Goal: Task Accomplishment & Management: Complete application form

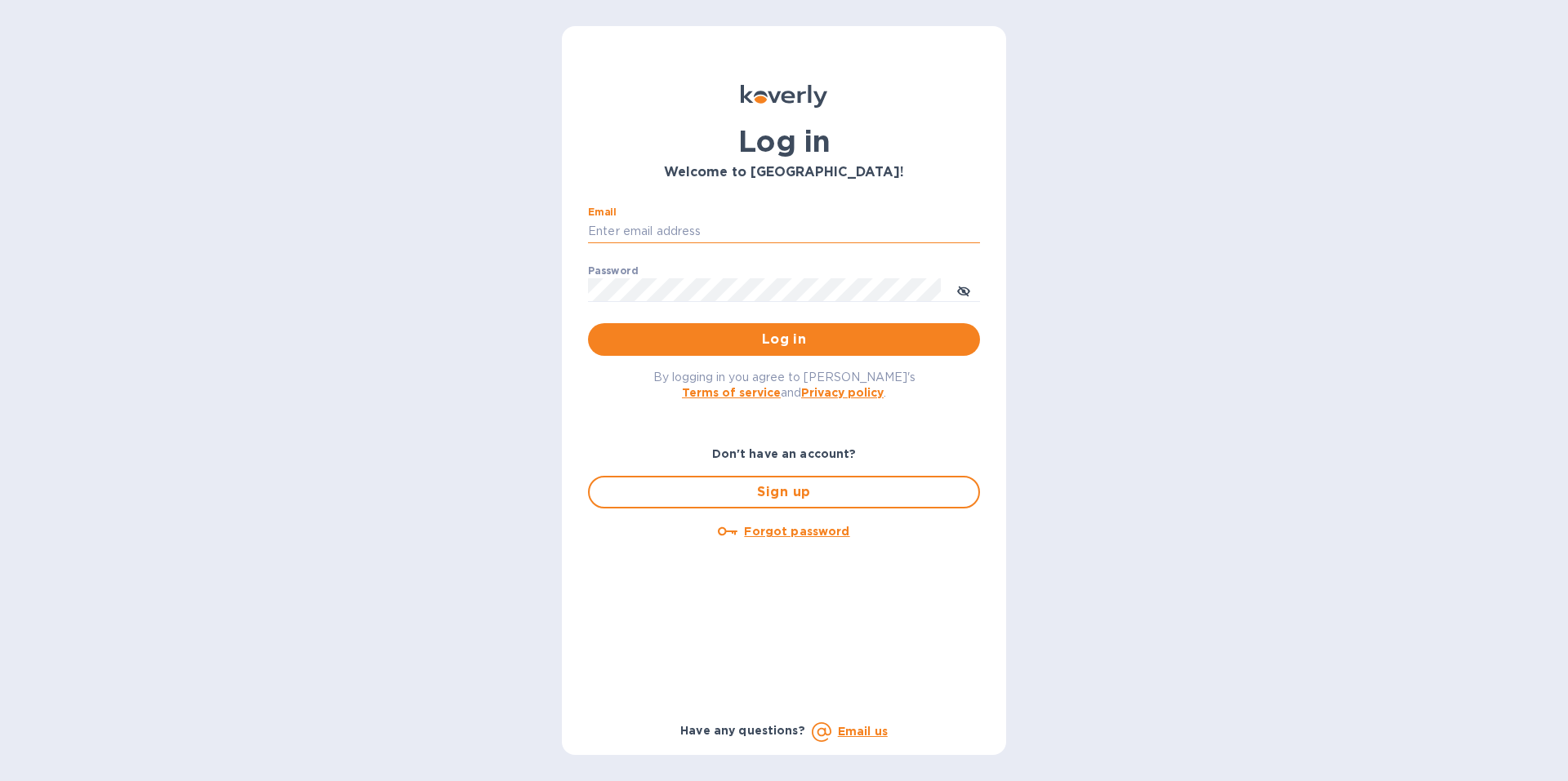
click at [807, 235] on input "Email" at bounding box center [784, 231] width 392 height 24
type input "[EMAIL_ADDRESS][DOMAIN_NAME]"
click at [795, 503] on button "Sign up" at bounding box center [784, 493] width 392 height 32
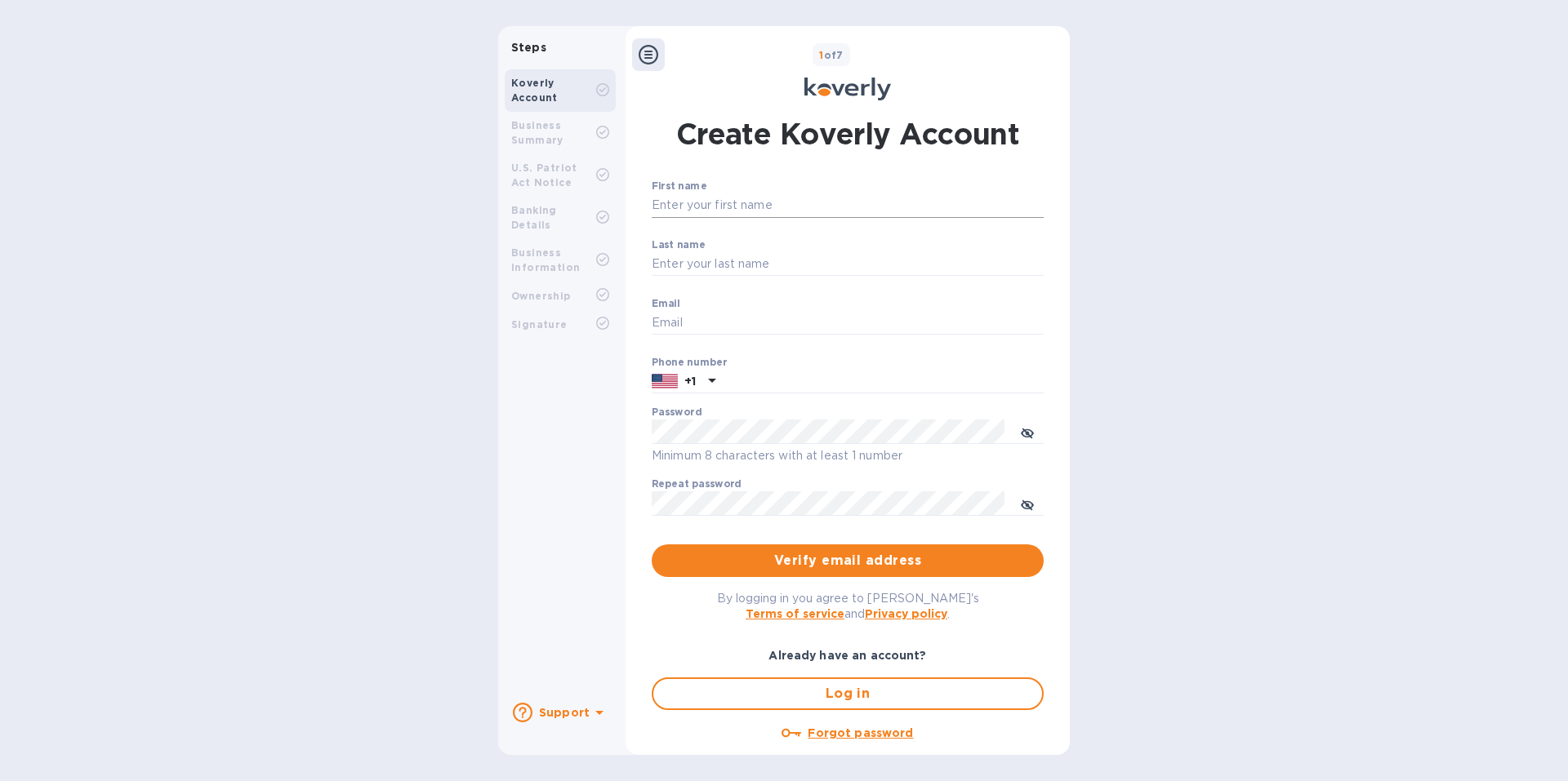
click at [769, 202] on input "First name" at bounding box center [848, 205] width 392 height 24
type input "[PERSON_NAME]"
type input "[EMAIL_ADDRESS][DOMAIN_NAME]"
type input "965111669"
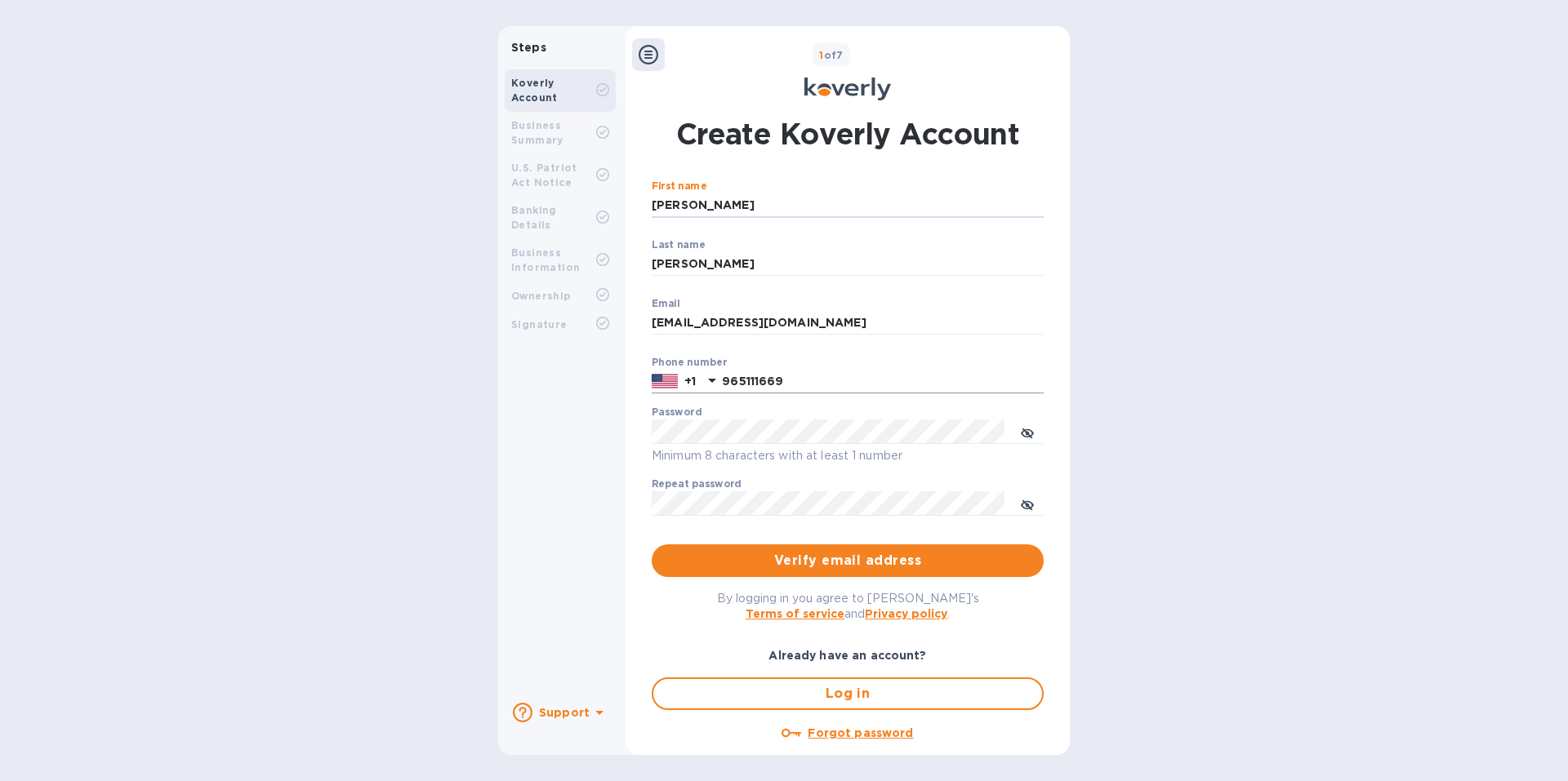
click at [715, 388] on icon at bounding box center [712, 380] width 20 height 20
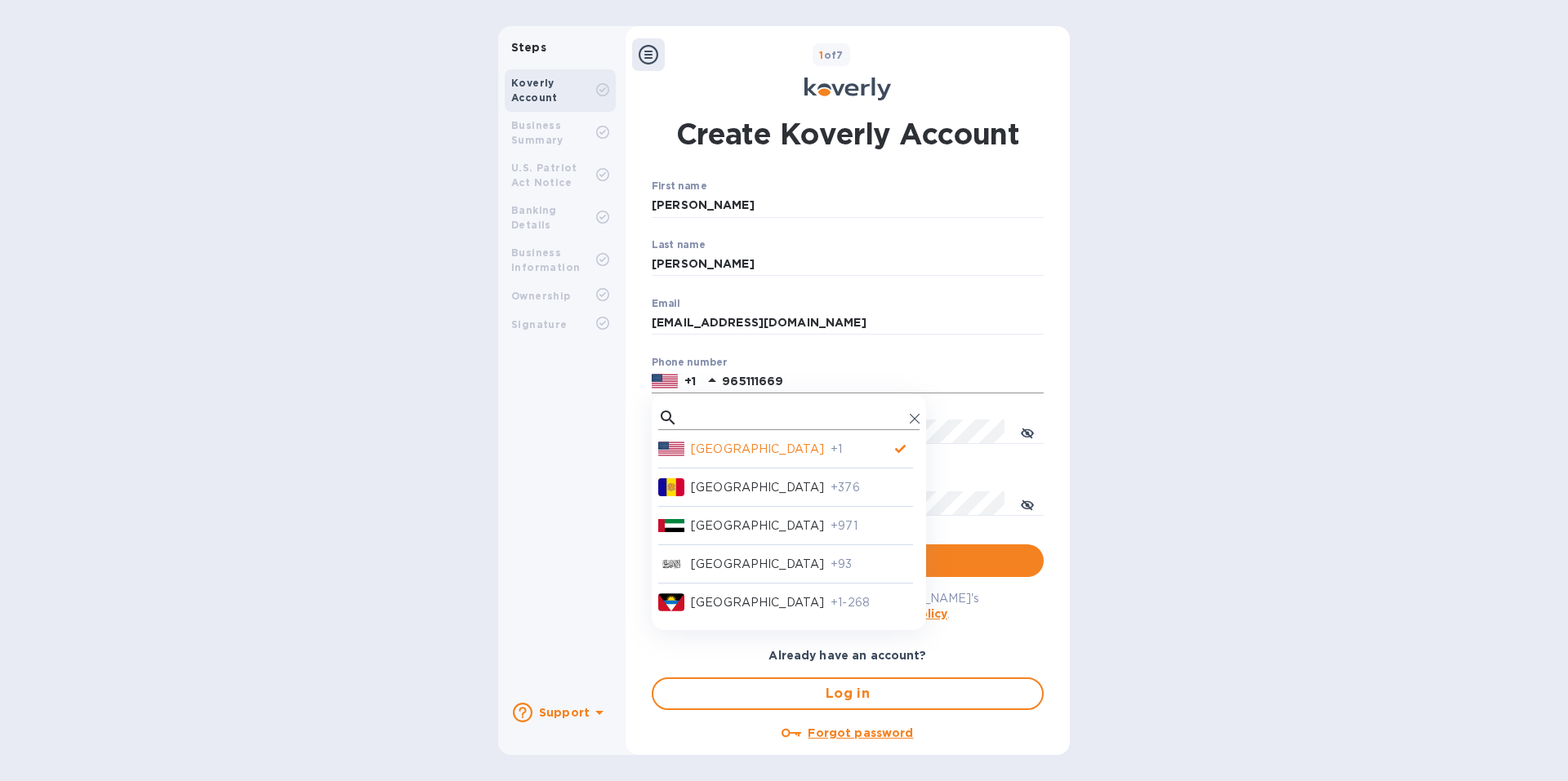
click at [787, 430] on input "text" at bounding box center [793, 418] width 218 height 24
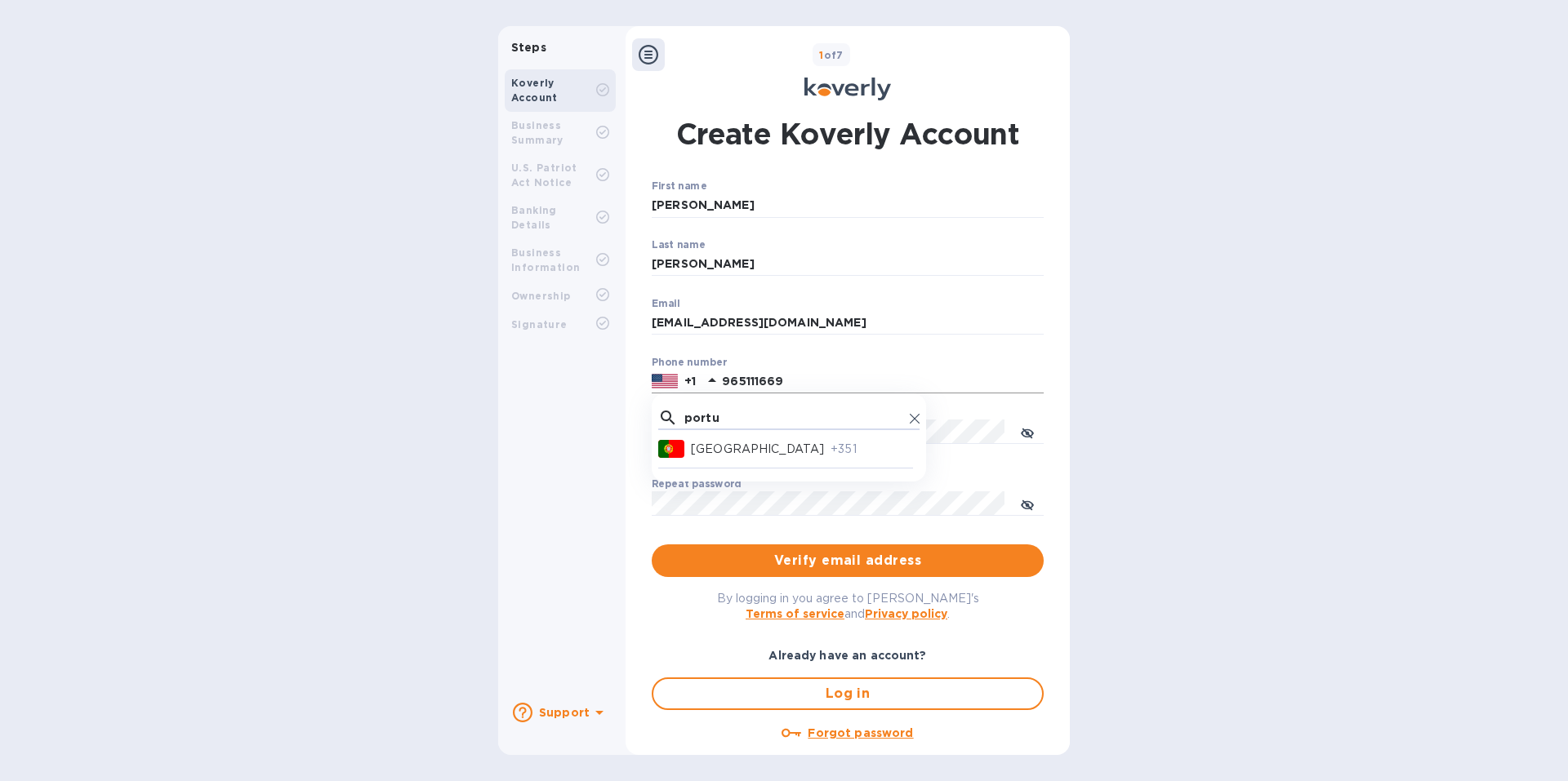
type input "portu"
click at [831, 444] on p "+351" at bounding box center [872, 449] width 83 height 17
click at [559, 422] on div "Steps Koverly Account Business Summary U.S. Patriot Act Notice Banking Details …" at bounding box center [784, 390] width 572 height 729
click at [819, 554] on span "Verify email address" at bounding box center [847, 561] width 366 height 20
click at [815, 563] on span "Verify email address" at bounding box center [847, 561] width 366 height 20
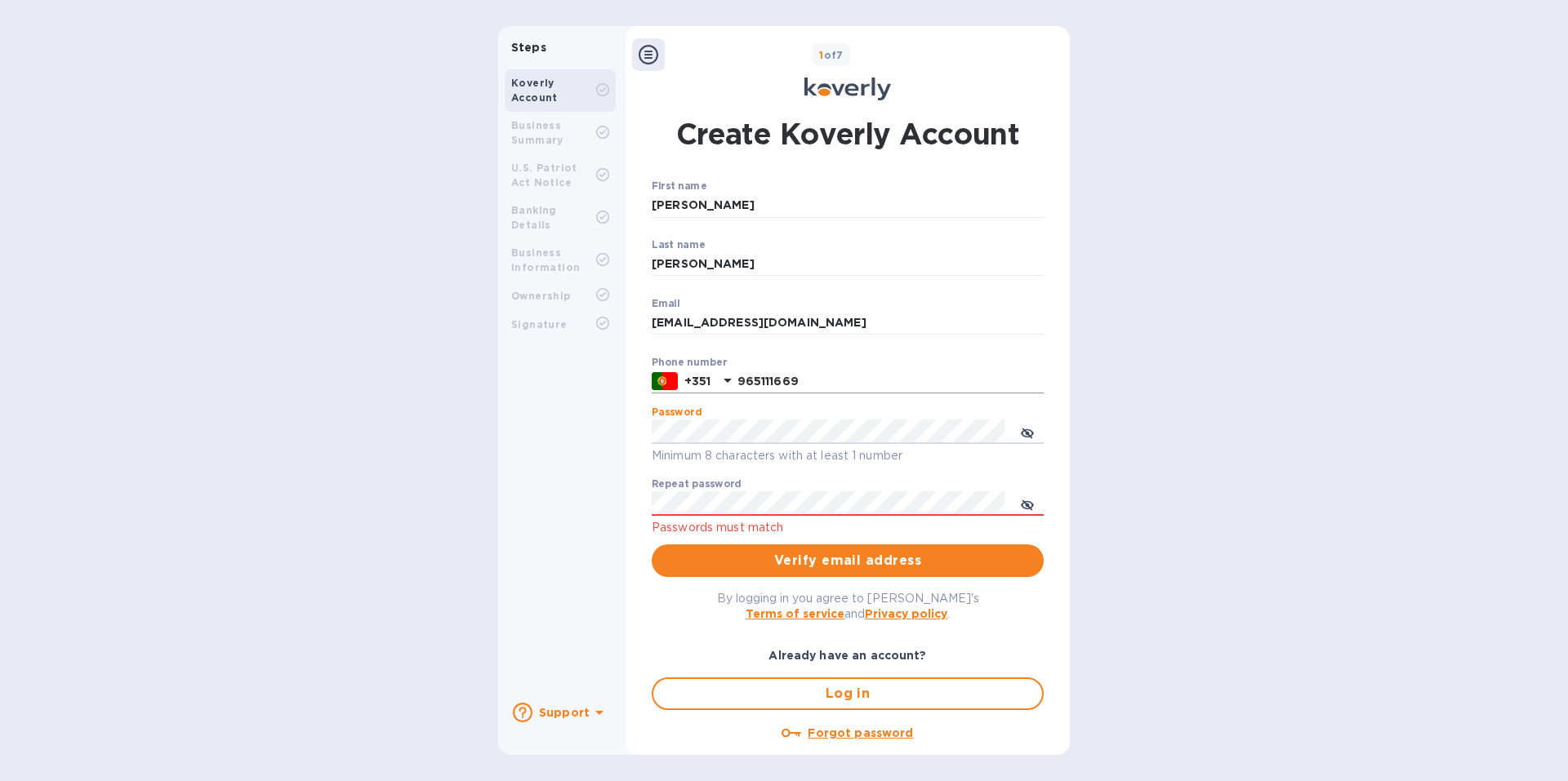
click at [539, 414] on div "Steps Koverly Account Business Summary U.S. Patriot Act Notice Banking Details …" at bounding box center [784, 390] width 572 height 729
click at [539, 492] on div "Steps Koverly Account Business Summary U.S. Patriot Act Notice Banking Details …" at bounding box center [784, 390] width 572 height 729
click at [605, 494] on div "Steps Koverly Account Business Summary U.S. Patriot Act Notice Banking Details …" at bounding box center [784, 390] width 572 height 729
click at [1026, 436] on icon "toggle password visibility" at bounding box center [1027, 433] width 10 height 10
click at [1016, 510] on button "toggle password visibility" at bounding box center [1028, 503] width 32 height 32
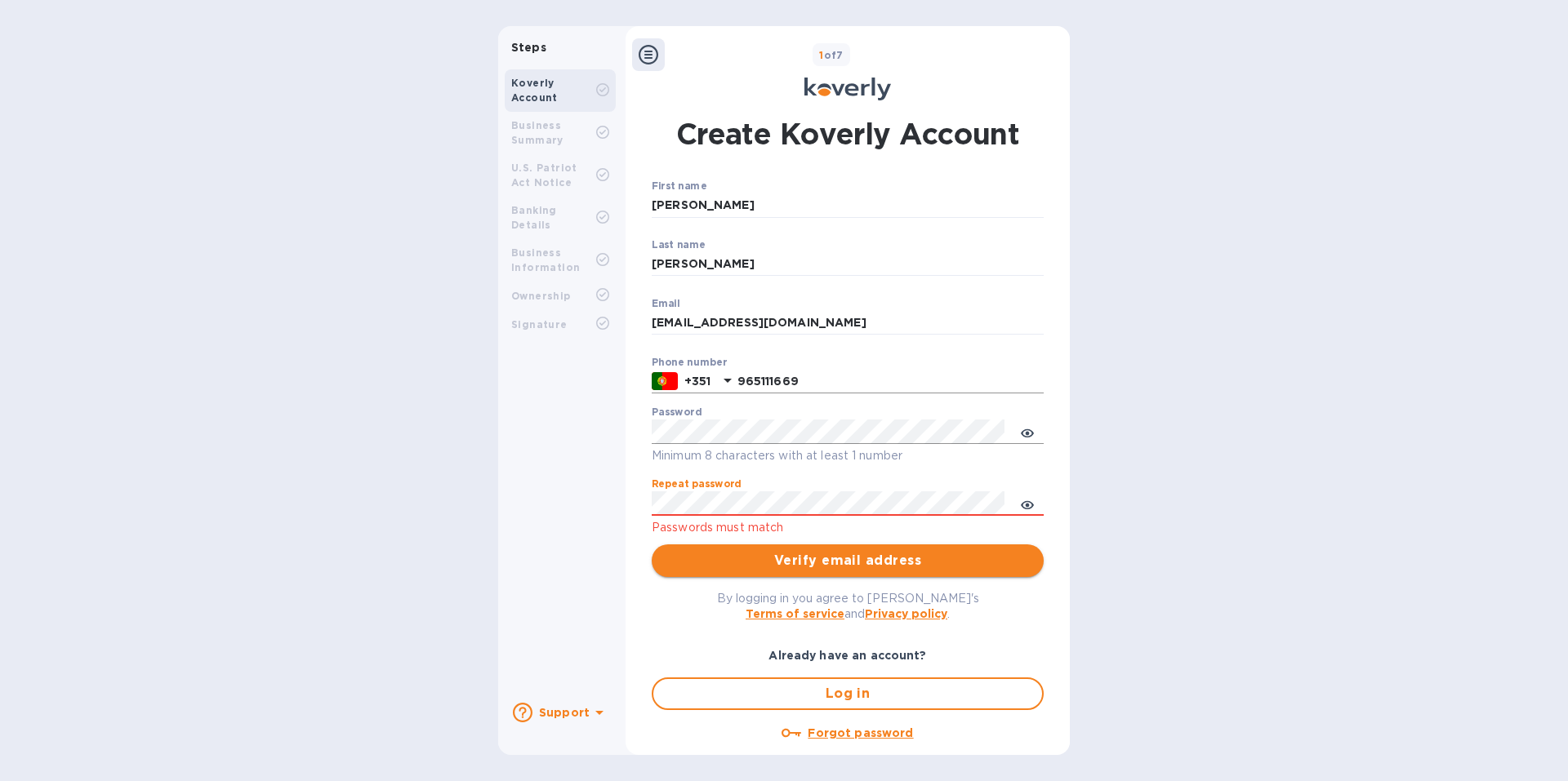
click at [938, 563] on span "Verify email address" at bounding box center [847, 561] width 366 height 20
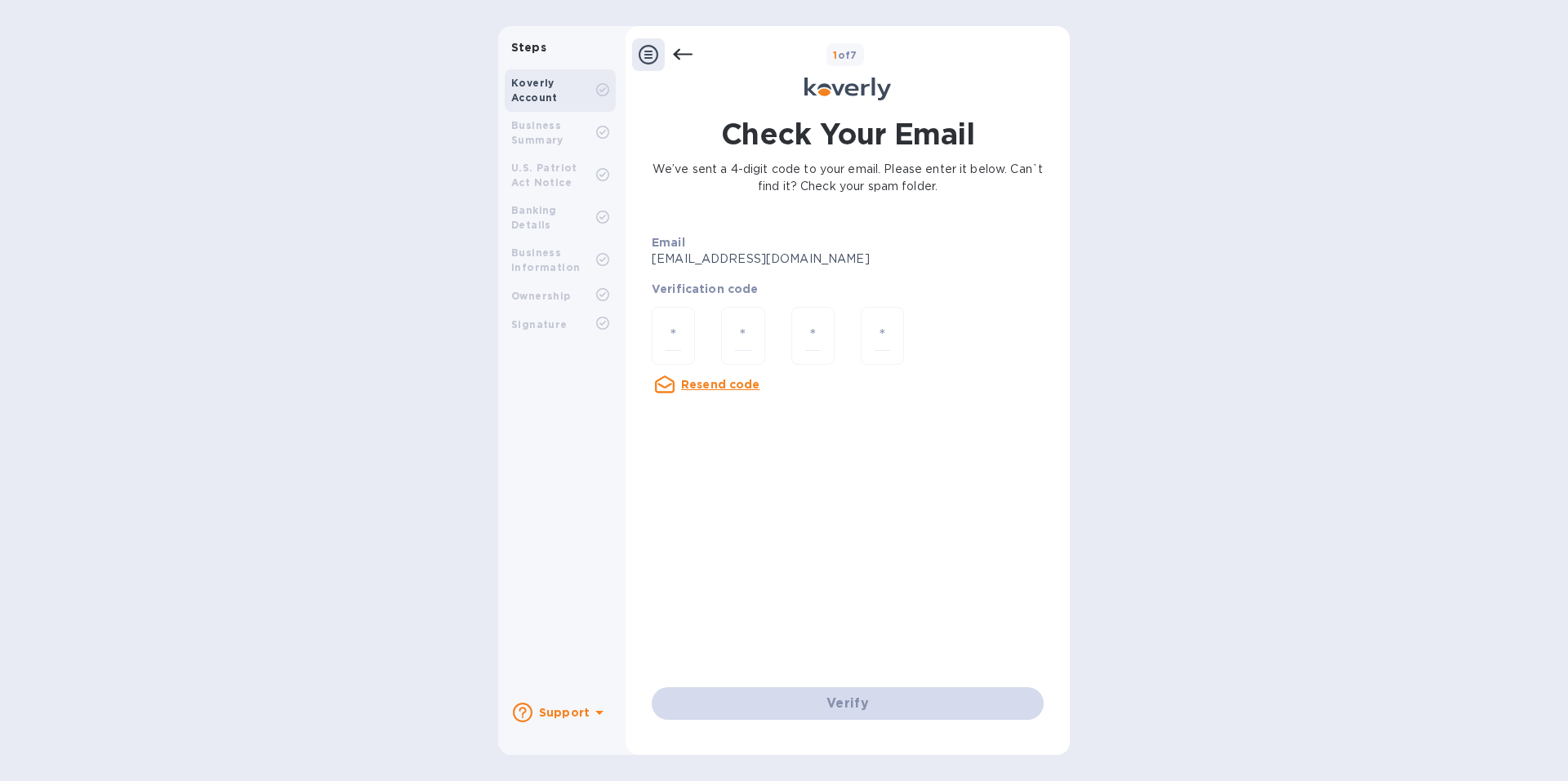
click at [649, 334] on div at bounding box center [673, 337] width 69 height 87
click at [670, 333] on input "number" at bounding box center [673, 336] width 15 height 31
type input "9"
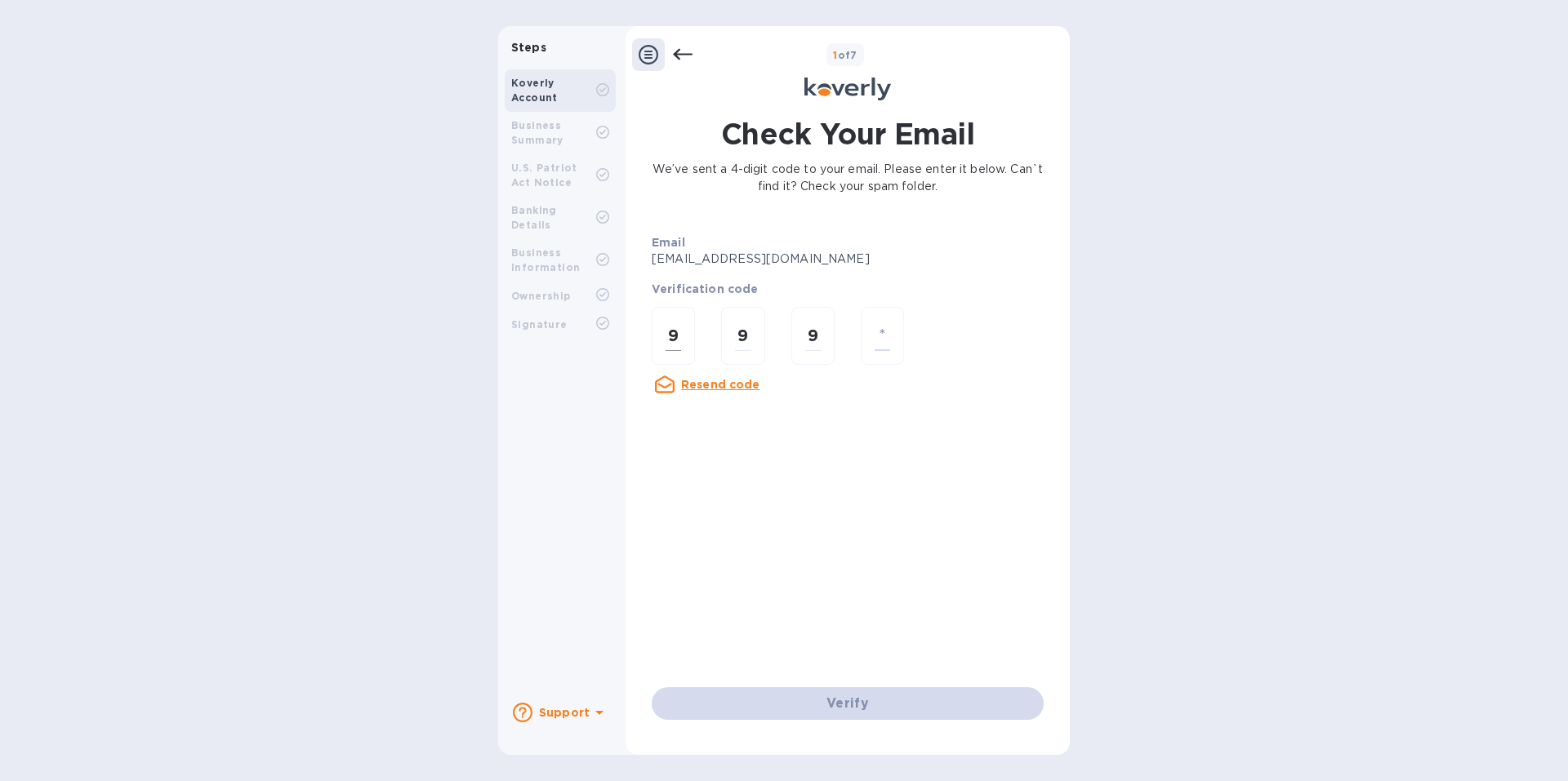
type input "3"
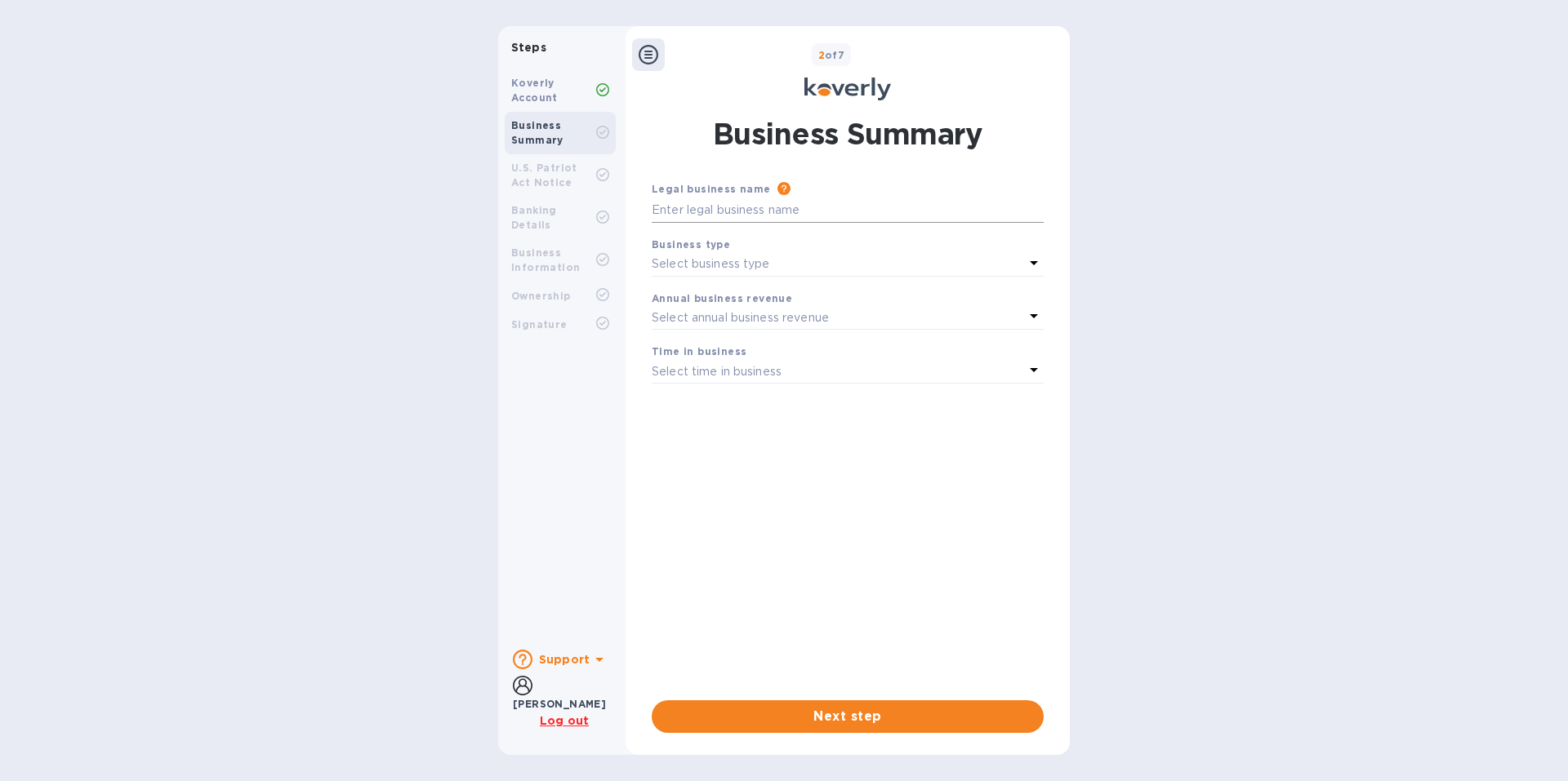
click at [798, 211] on input "text" at bounding box center [848, 210] width 392 height 24
click at [801, 209] on input "text" at bounding box center [848, 210] width 392 height 24
type input "Quinta da Mariposa, Lda"
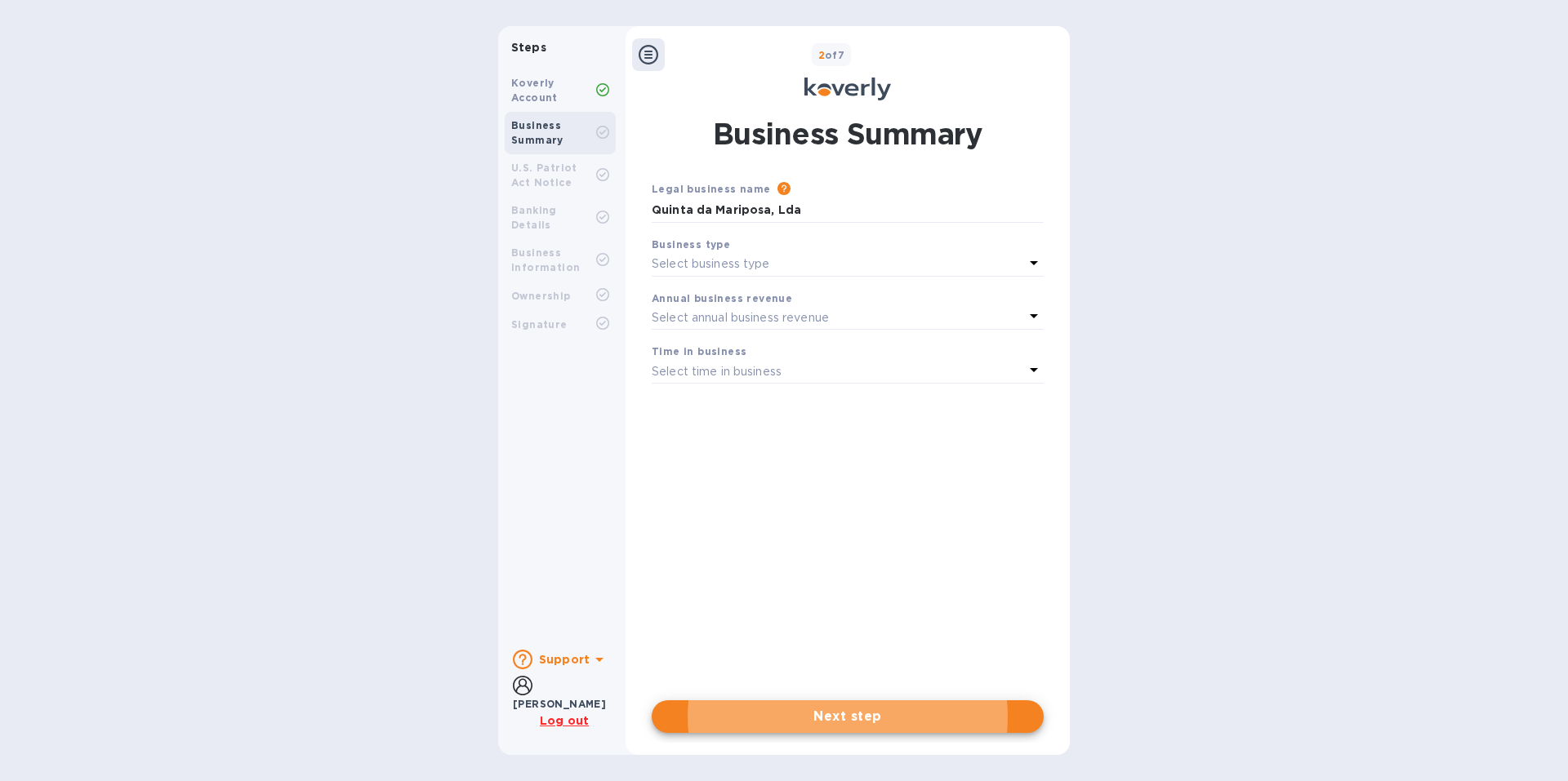
click at [827, 254] on div "Select business type" at bounding box center [838, 264] width 372 height 22
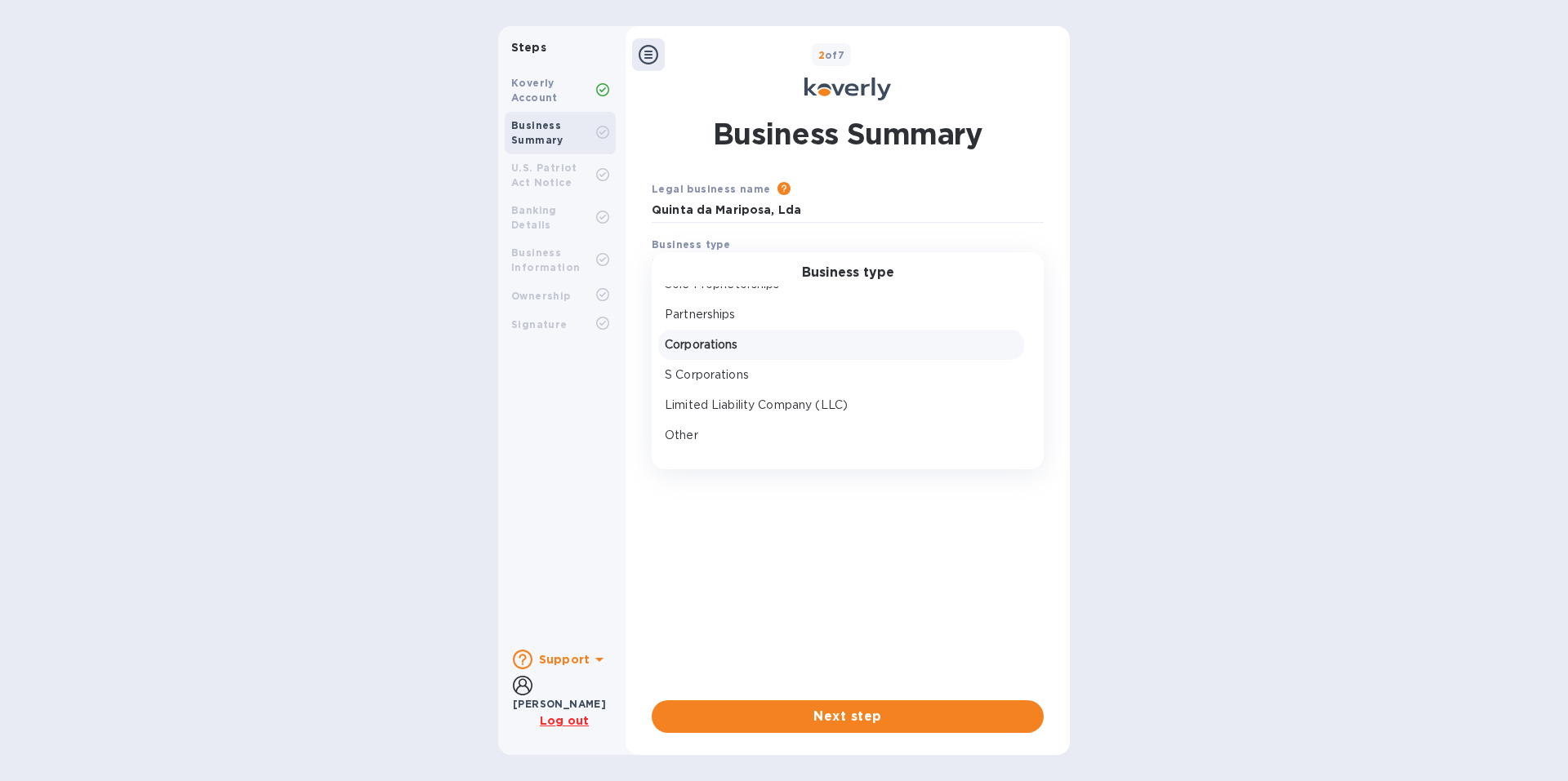
scroll to position [24, 0]
click at [710, 422] on p "Other" at bounding box center [841, 428] width 352 height 17
click at [771, 315] on input "text" at bounding box center [848, 315] width 392 height 24
click at [802, 267] on p "Other" at bounding box center [838, 263] width 372 height 17
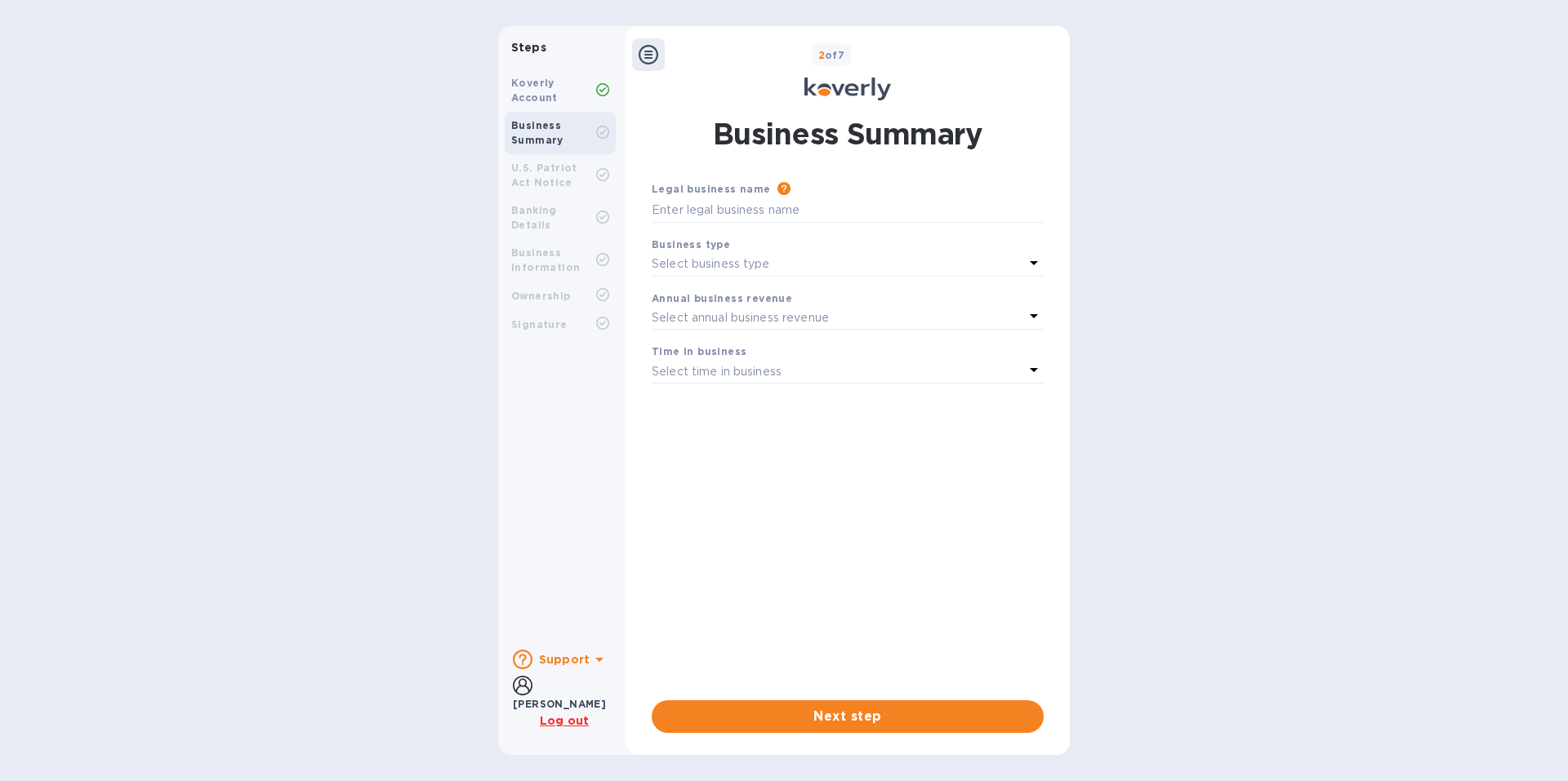
click at [686, 365] on p "Select time in business" at bounding box center [717, 371] width 129 height 17
click at [681, 499] on p "More than 5 years" at bounding box center [841, 500] width 352 height 17
click at [730, 326] on div "Select annual business revenue" at bounding box center [838, 317] width 372 height 22
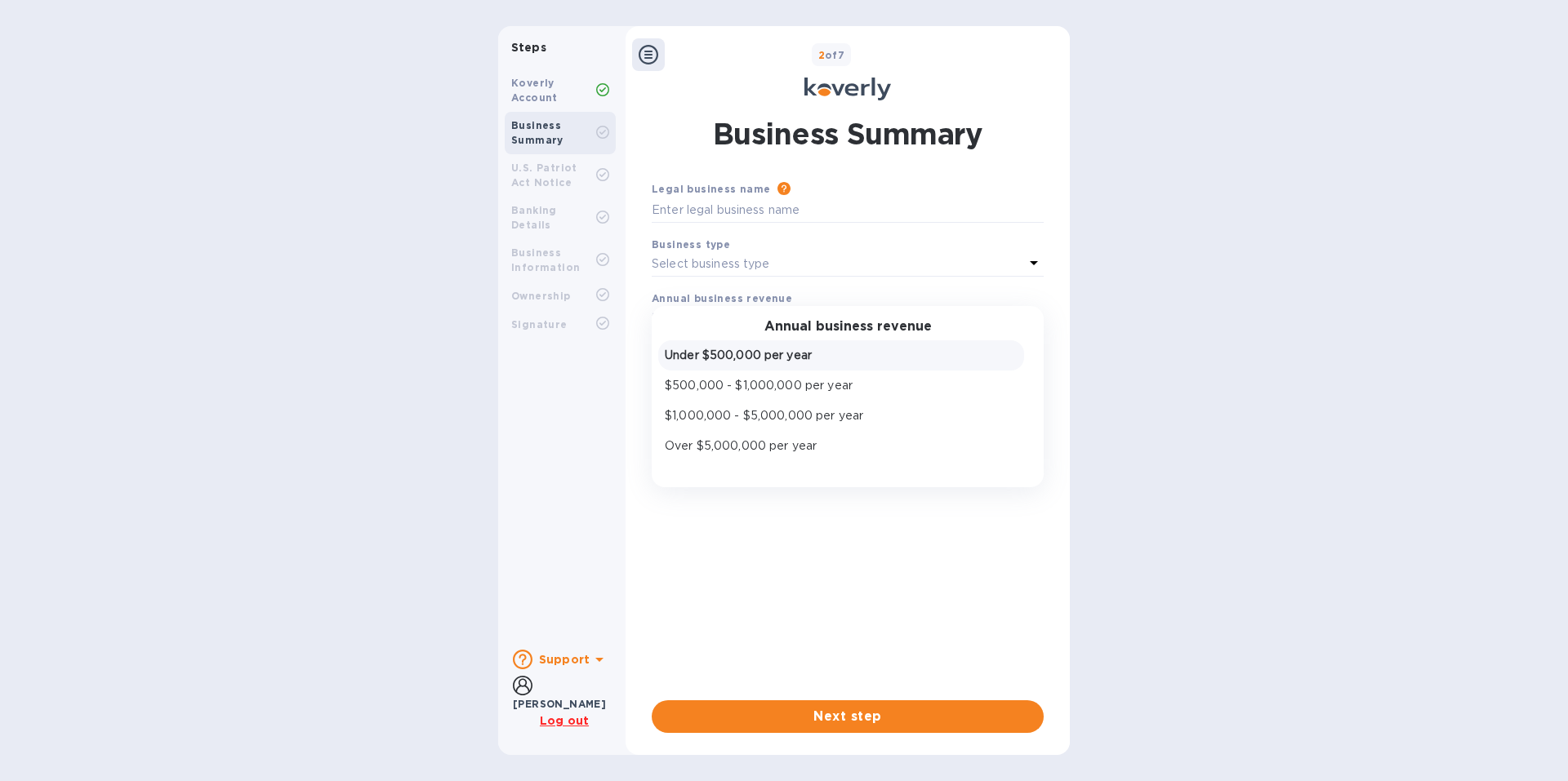
click at [751, 348] on p "Under $500,000 per year" at bounding box center [841, 355] width 352 height 17
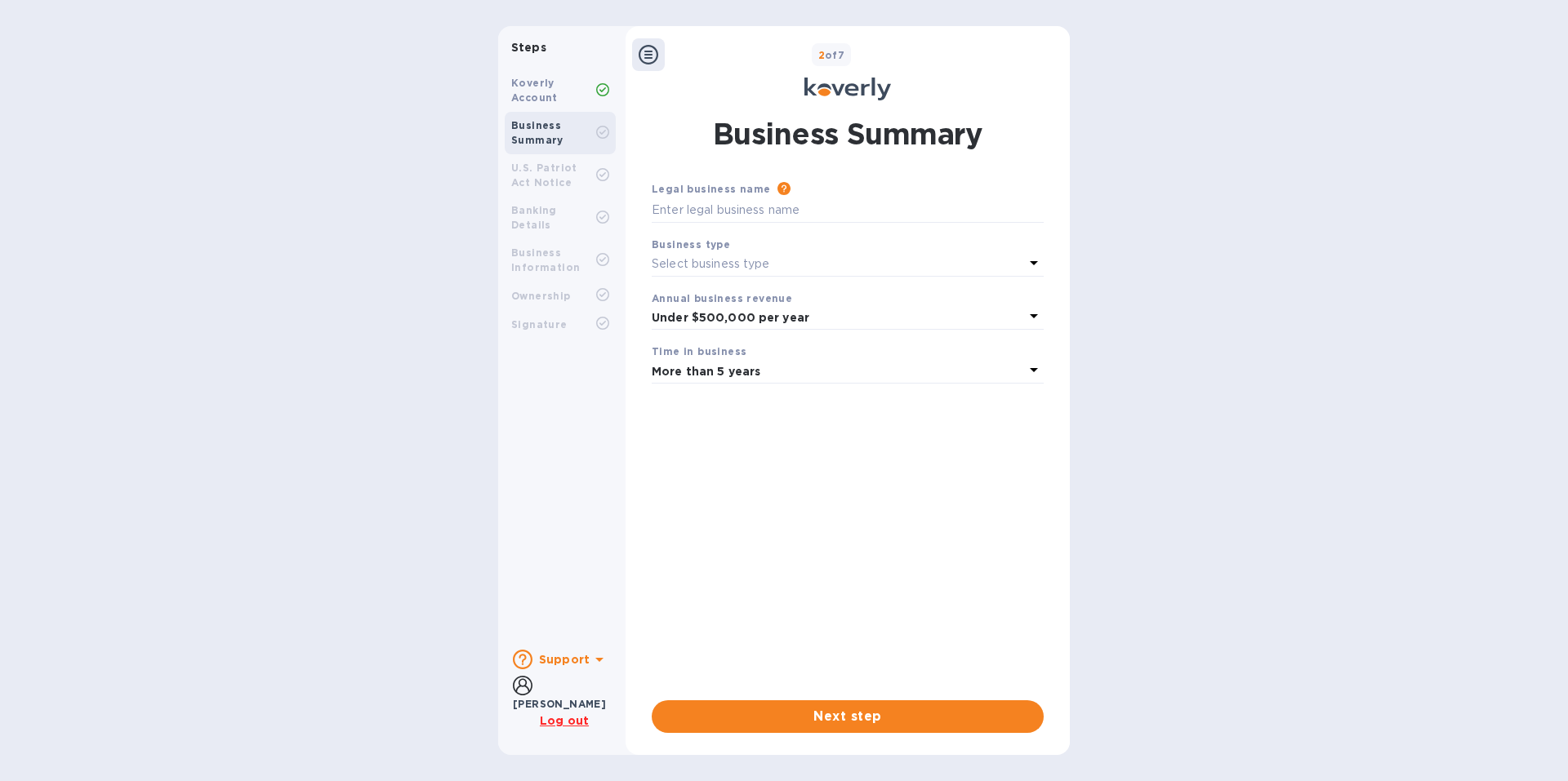
click at [750, 268] on p "Select business type" at bounding box center [711, 263] width 119 height 17
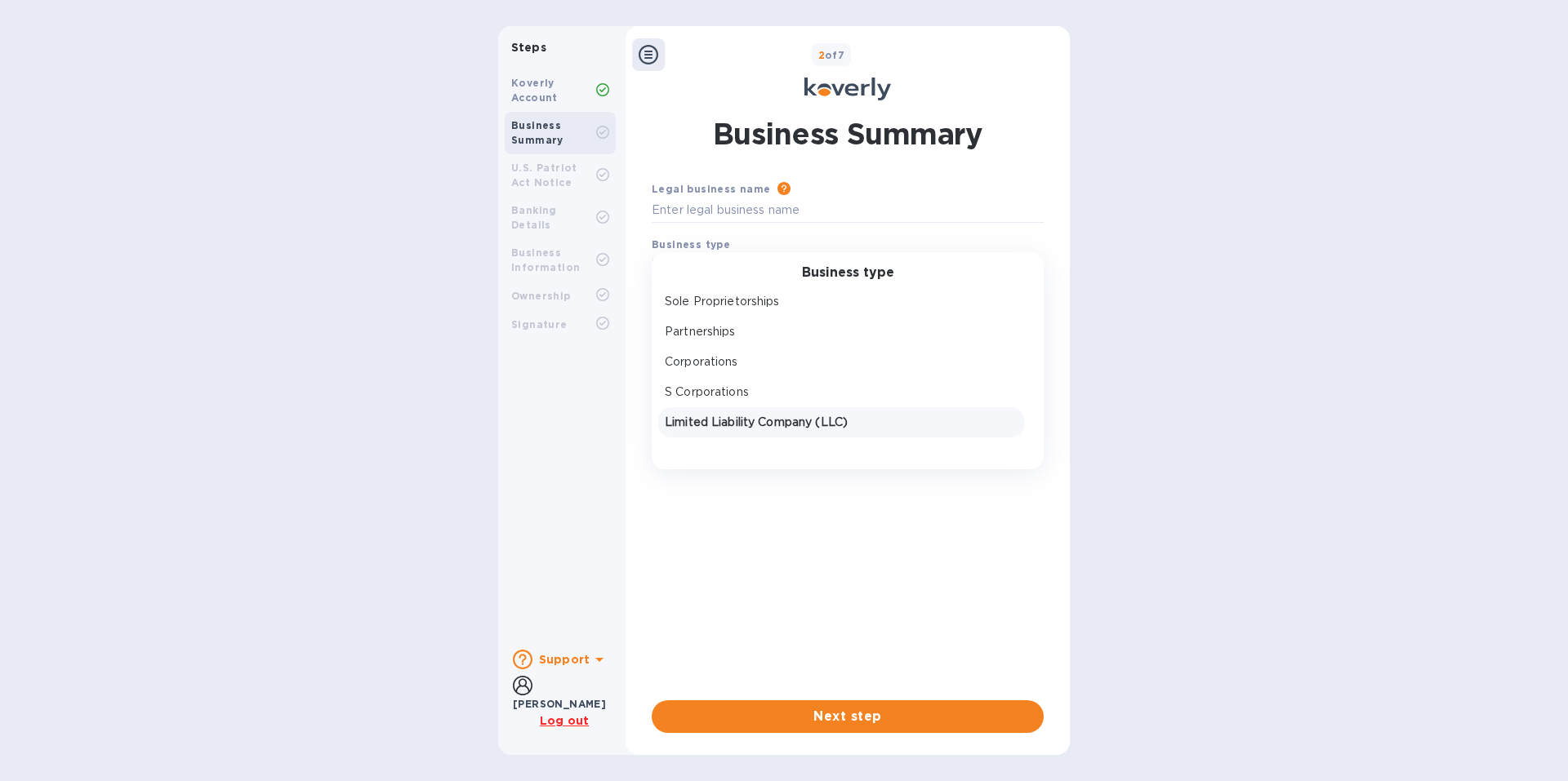
click at [734, 418] on p "Limited Liability Company (LLC)" at bounding box center [841, 422] width 352 height 17
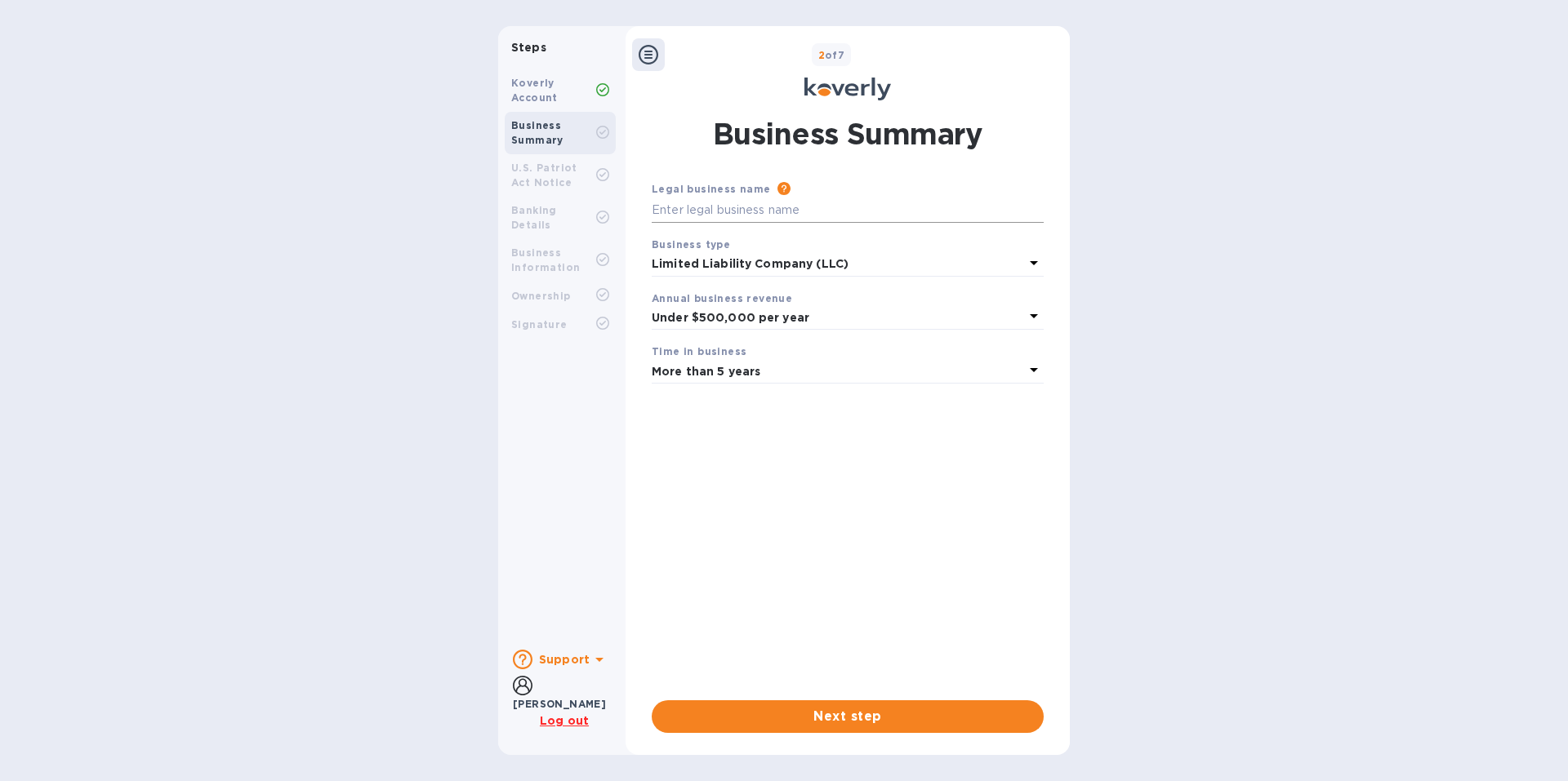
click at [717, 209] on input "text" at bounding box center [848, 210] width 392 height 24
click at [717, 209] on input "Quinta da MAriposa LDA" at bounding box center [848, 210] width 392 height 24
click at [726, 207] on input "Quinta da MAriposa LDA" at bounding box center [848, 210] width 392 height 24
type input "Quinta da Mariposa LDA"
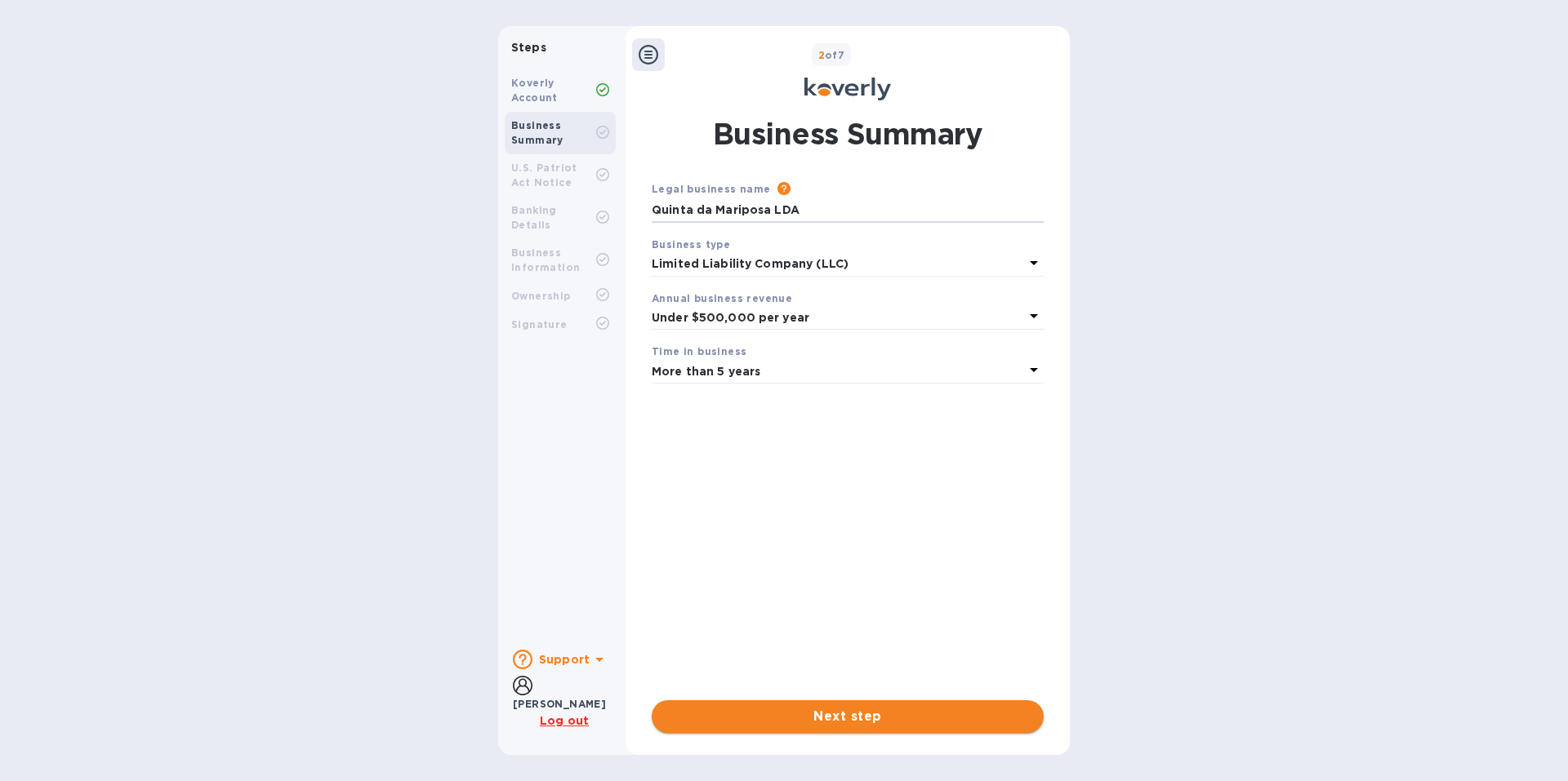
click at [843, 719] on span "Next step" at bounding box center [847, 717] width 366 height 20
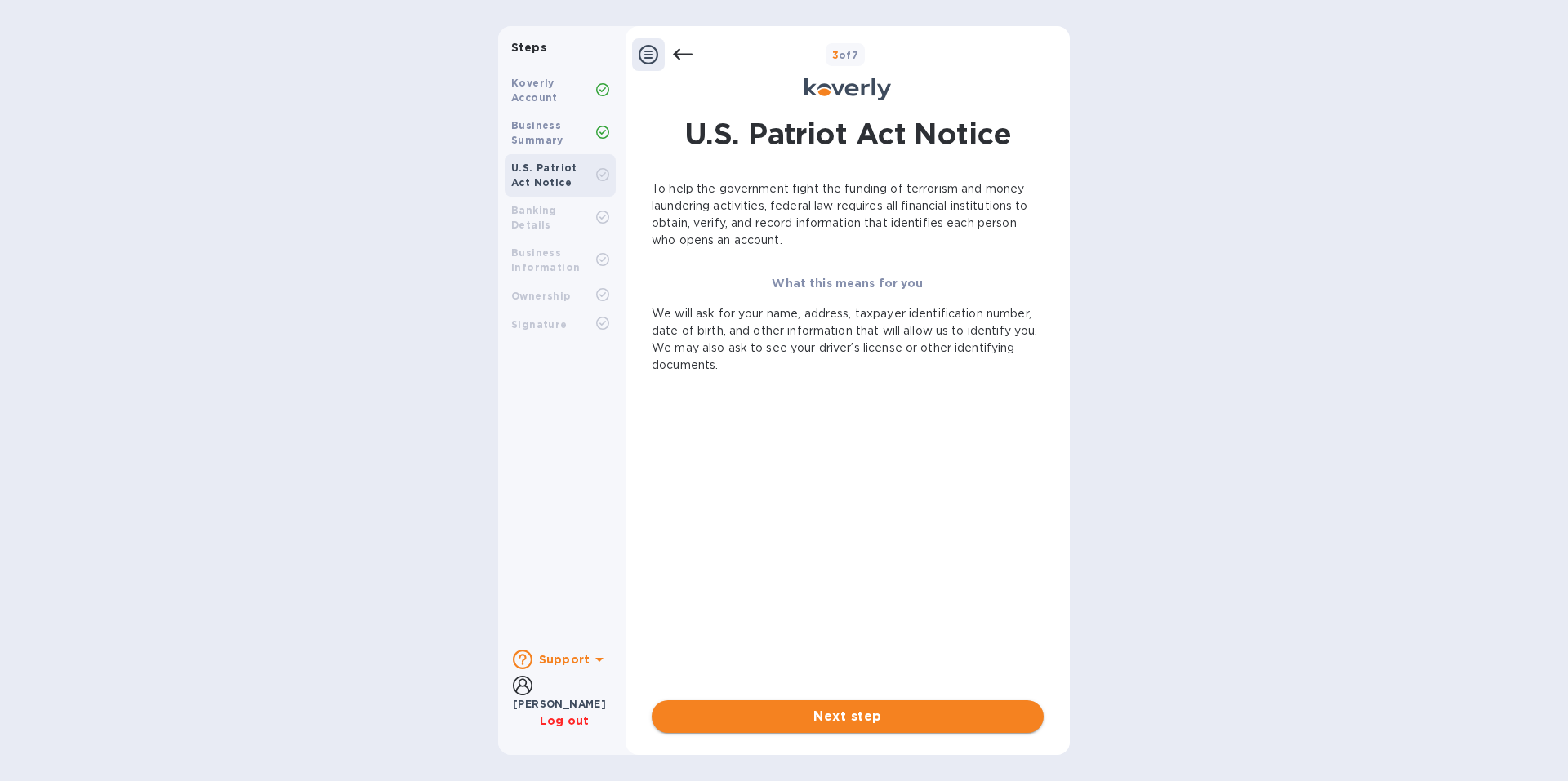
click at [785, 721] on span "Next step" at bounding box center [847, 717] width 366 height 20
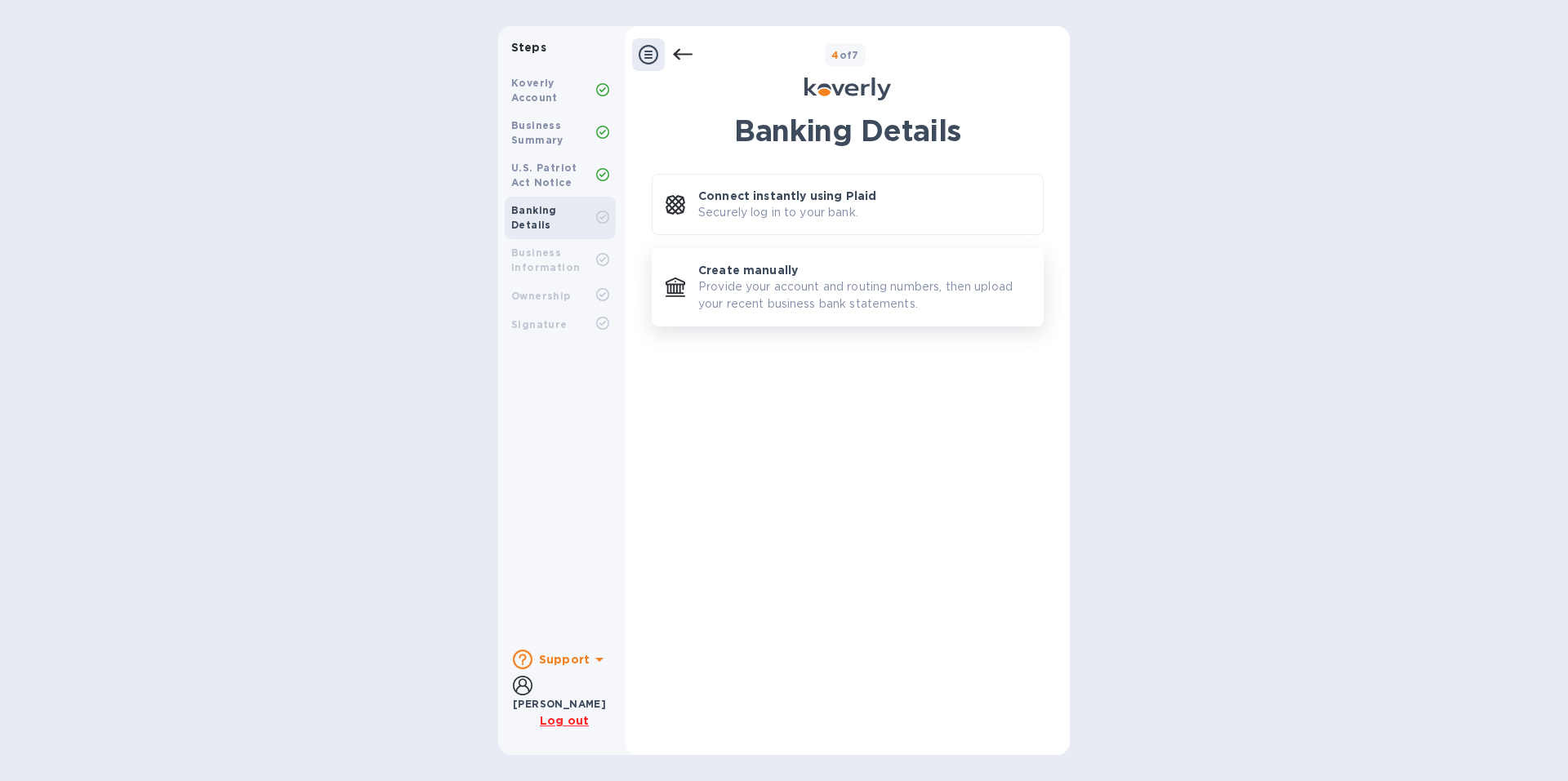
click at [778, 262] on p "Create manually" at bounding box center [748, 271] width 100 height 16
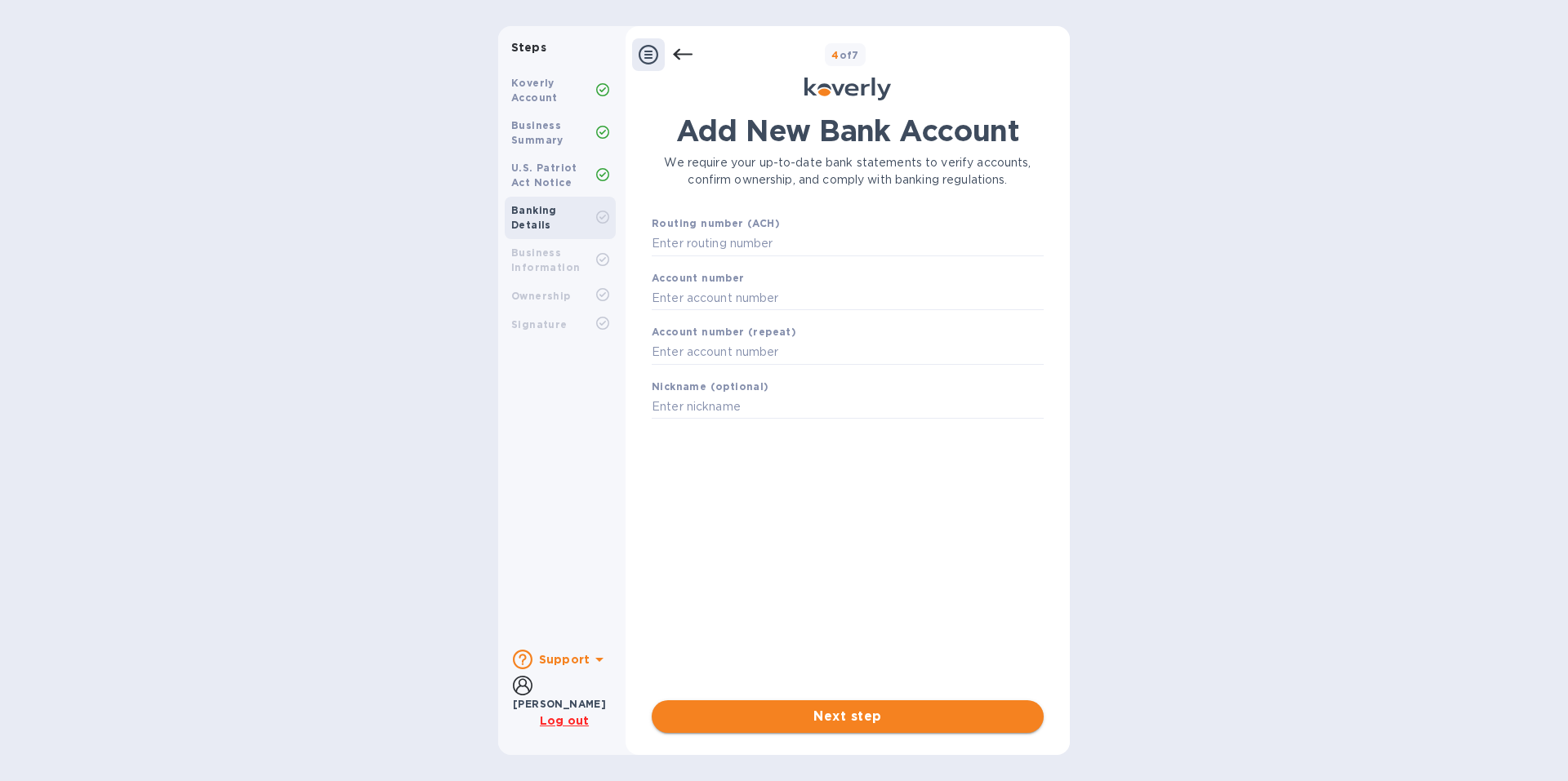
click at [815, 719] on span "Next step" at bounding box center [847, 717] width 366 height 20
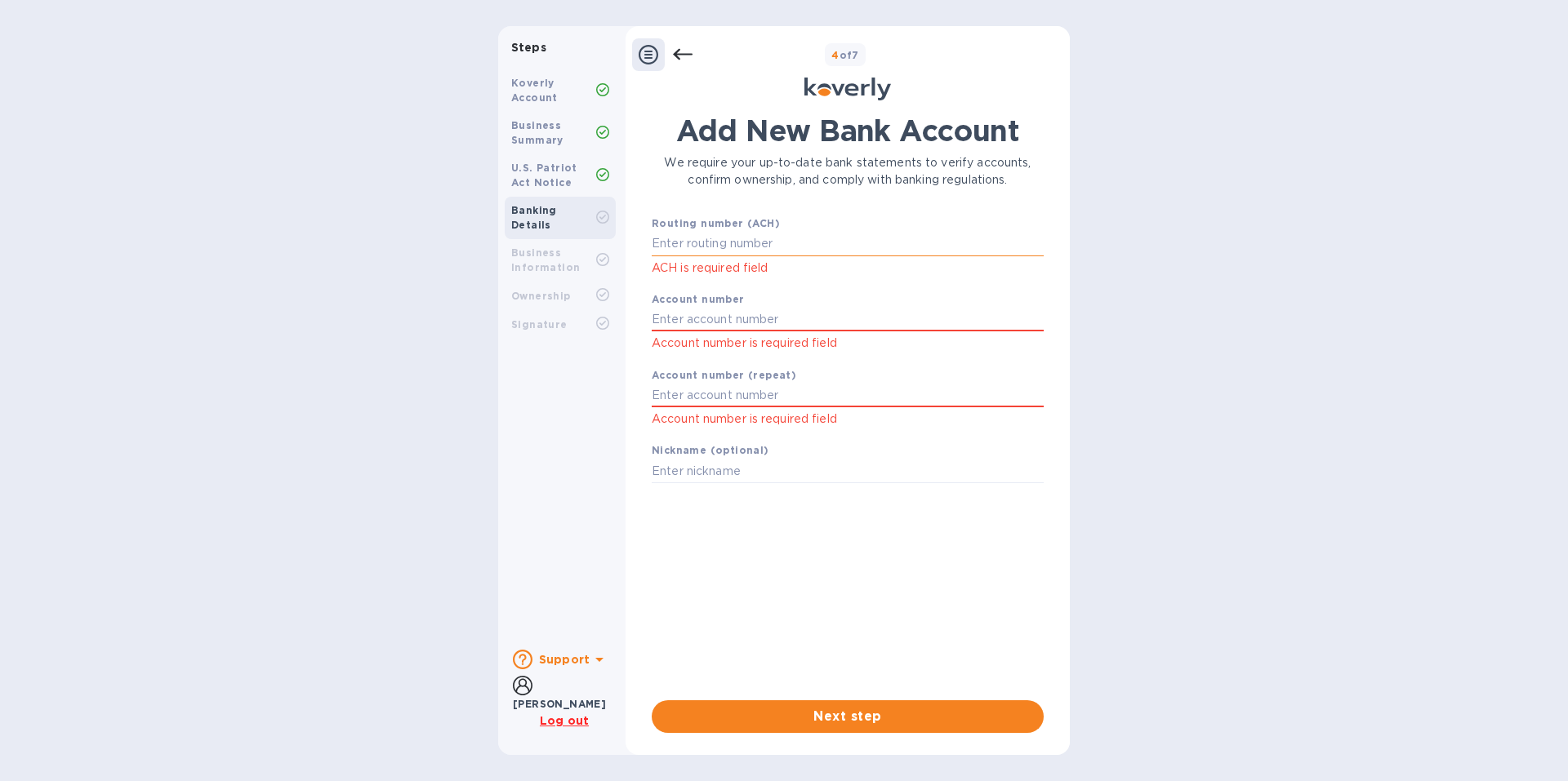
click at [729, 249] on input "text" at bounding box center [848, 244] width 392 height 24
click at [705, 276] on p "ACH is required field" at bounding box center [848, 268] width 392 height 19
click at [706, 270] on p "ACH is required field" at bounding box center [848, 268] width 392 height 19
drag, startPoint x: 676, startPoint y: 265, endPoint x: 656, endPoint y: 267, distance: 20.1
click at [656, 267] on p "ACH is required field" at bounding box center [848, 268] width 392 height 19
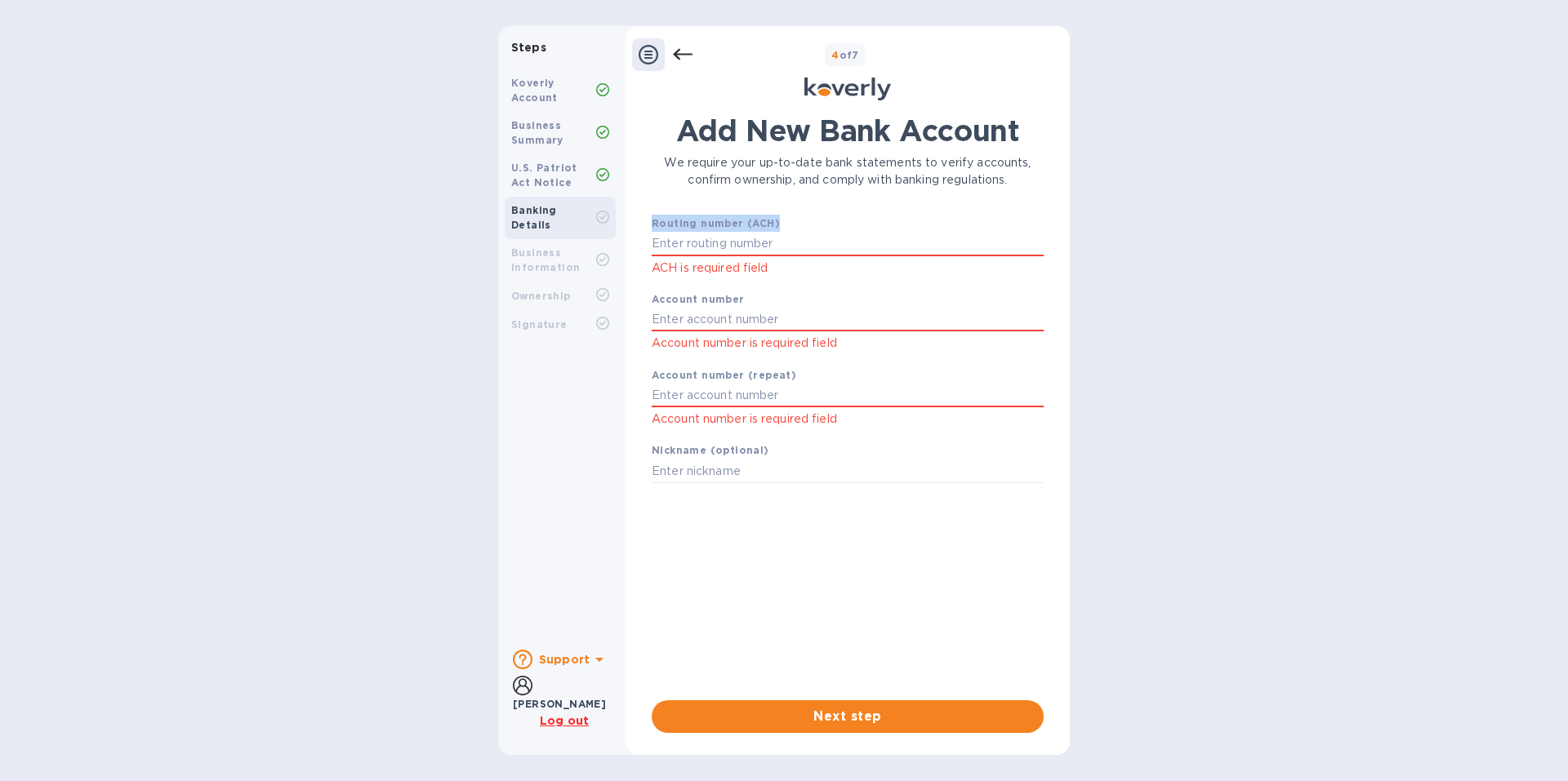
drag, startPoint x: 771, startPoint y: 224, endPoint x: 652, endPoint y: 227, distance: 119.0
click at [652, 227] on div "Routing number (ACH) ACH is required field" at bounding box center [848, 246] width 405 height 75
copy b "Routing number (ACH)"
click at [540, 246] on b "Business Information" at bounding box center [546, 260] width 68 height 27
click at [549, 720] on u "Log out" at bounding box center [564, 721] width 49 height 13
